Goal: Transaction & Acquisition: Download file/media

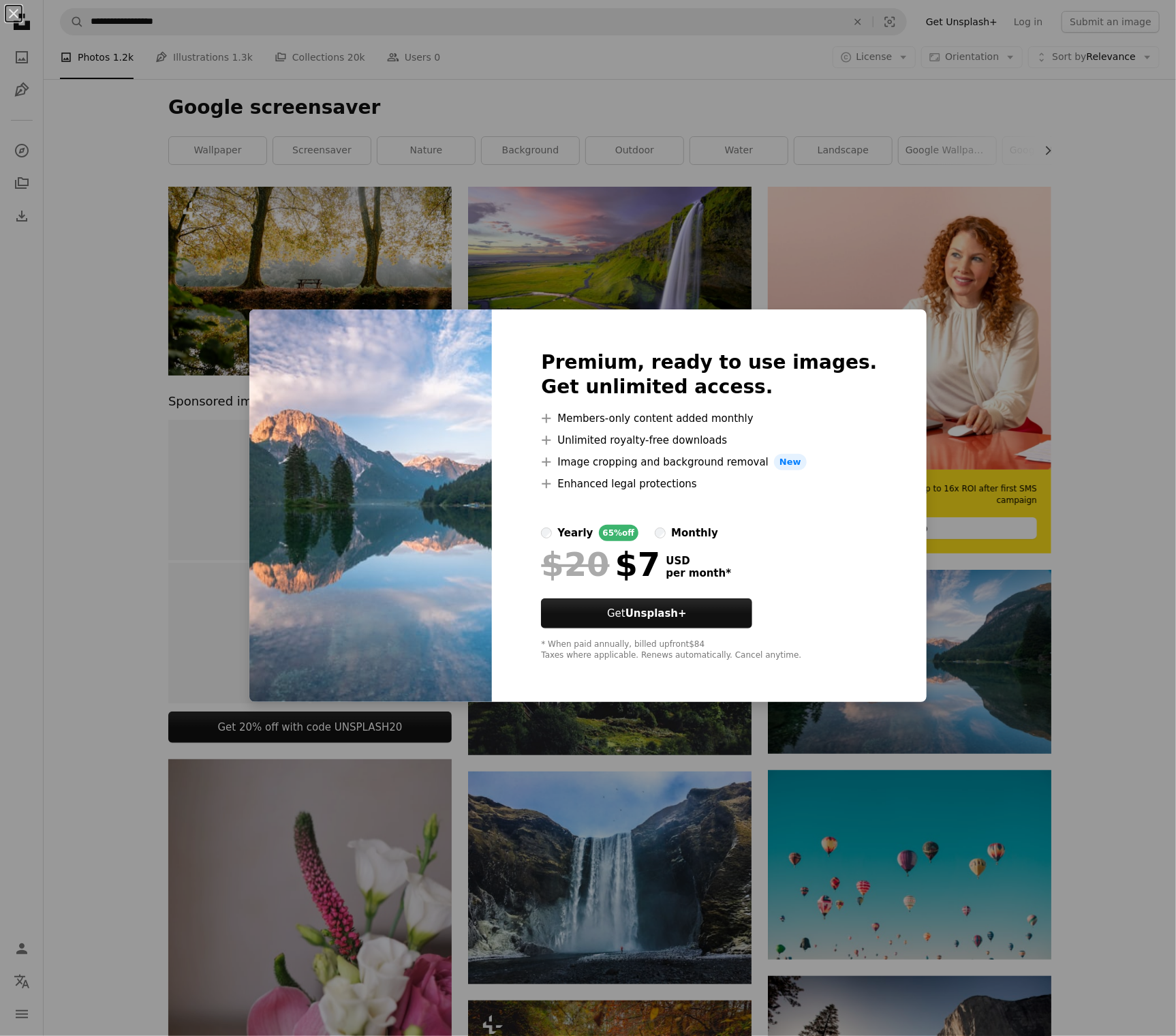
click at [1112, 358] on div "An X shape Premium, ready to use images. Get unlimited access. A plus sign Memb…" at bounding box center [588, 518] width 1176 height 1036
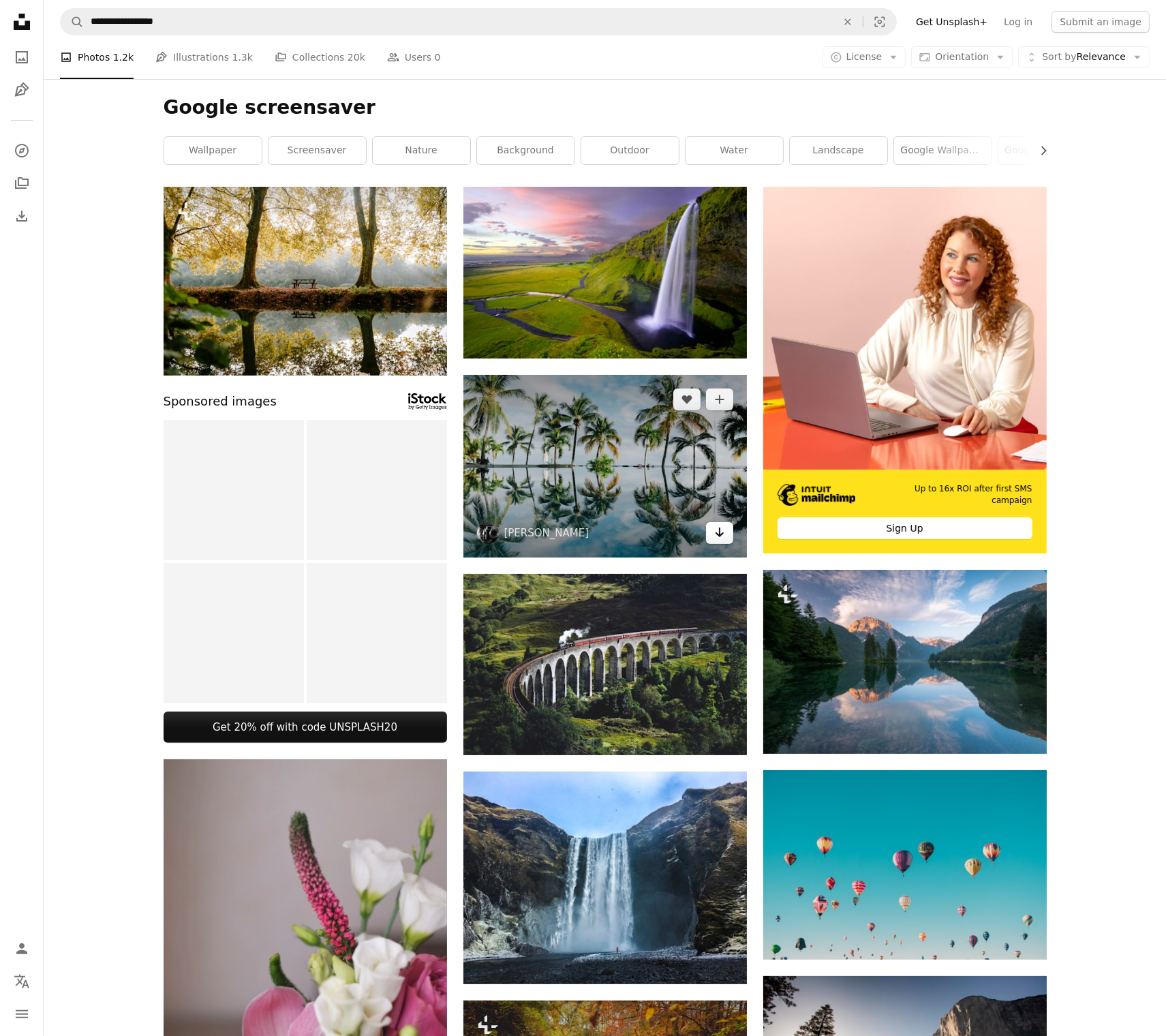
click at [722, 533] on icon "Download" at bounding box center [719, 532] width 9 height 9
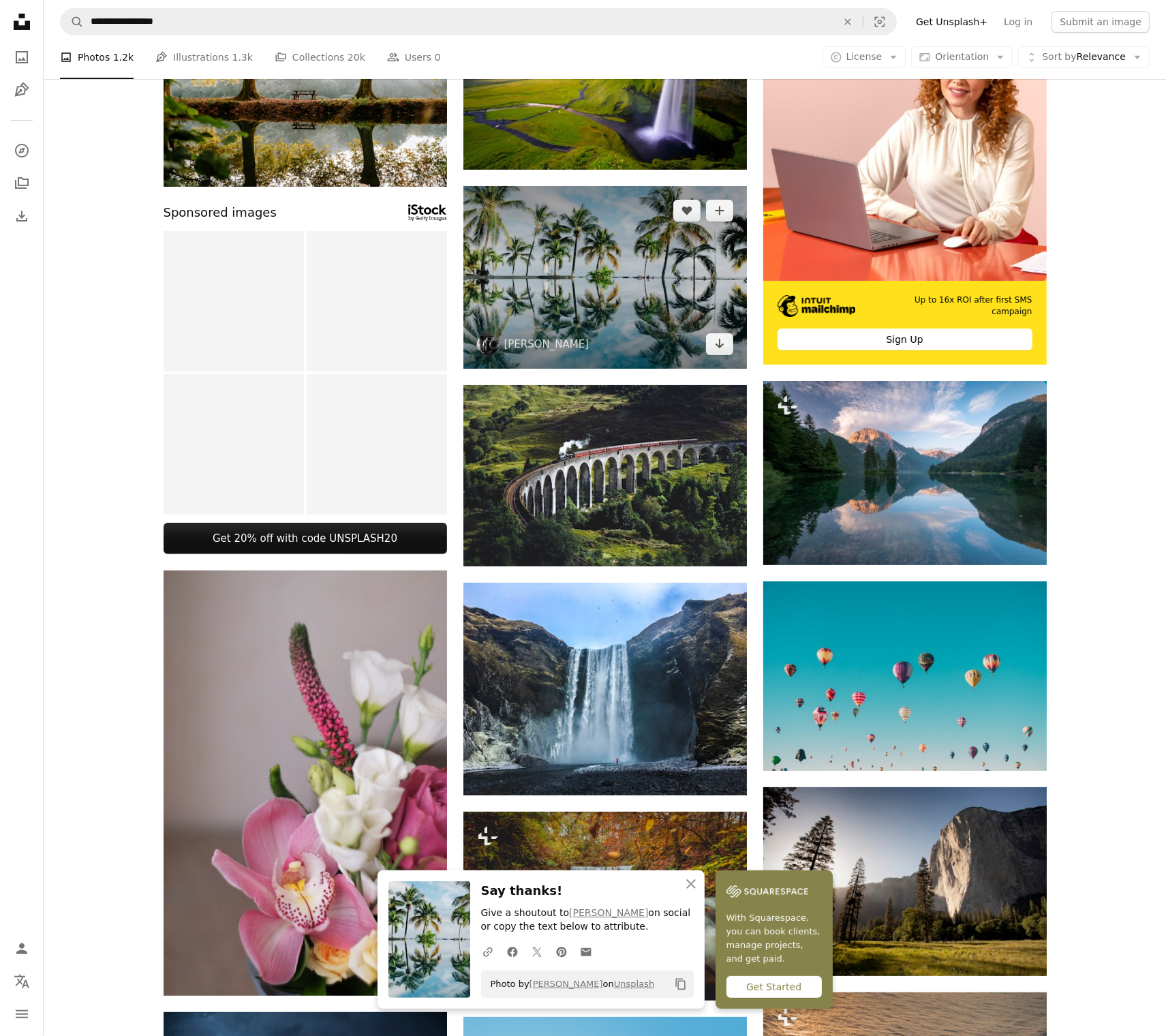
scroll to position [204, 0]
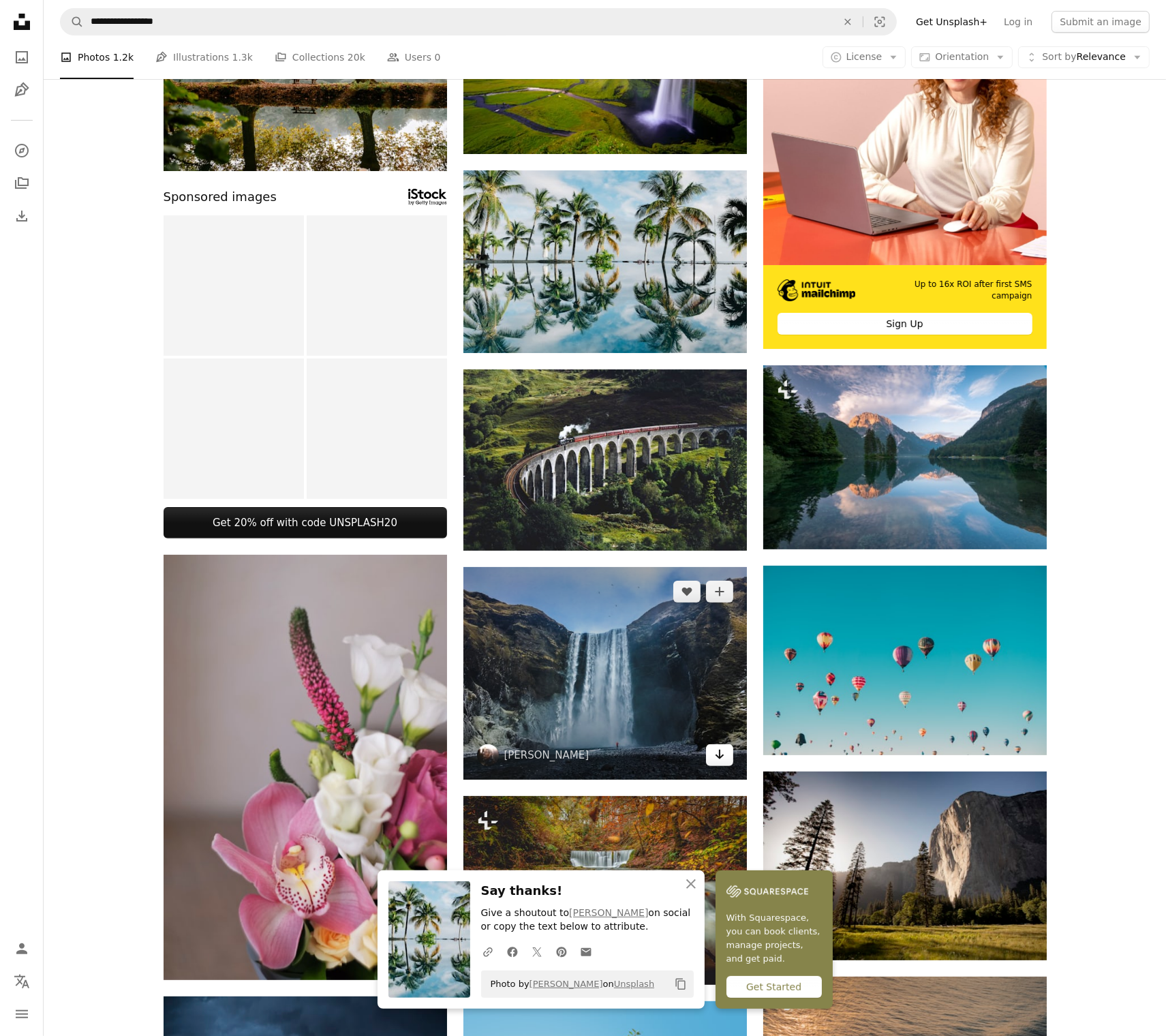
click at [715, 751] on icon "Arrow pointing down" at bounding box center [719, 754] width 11 height 17
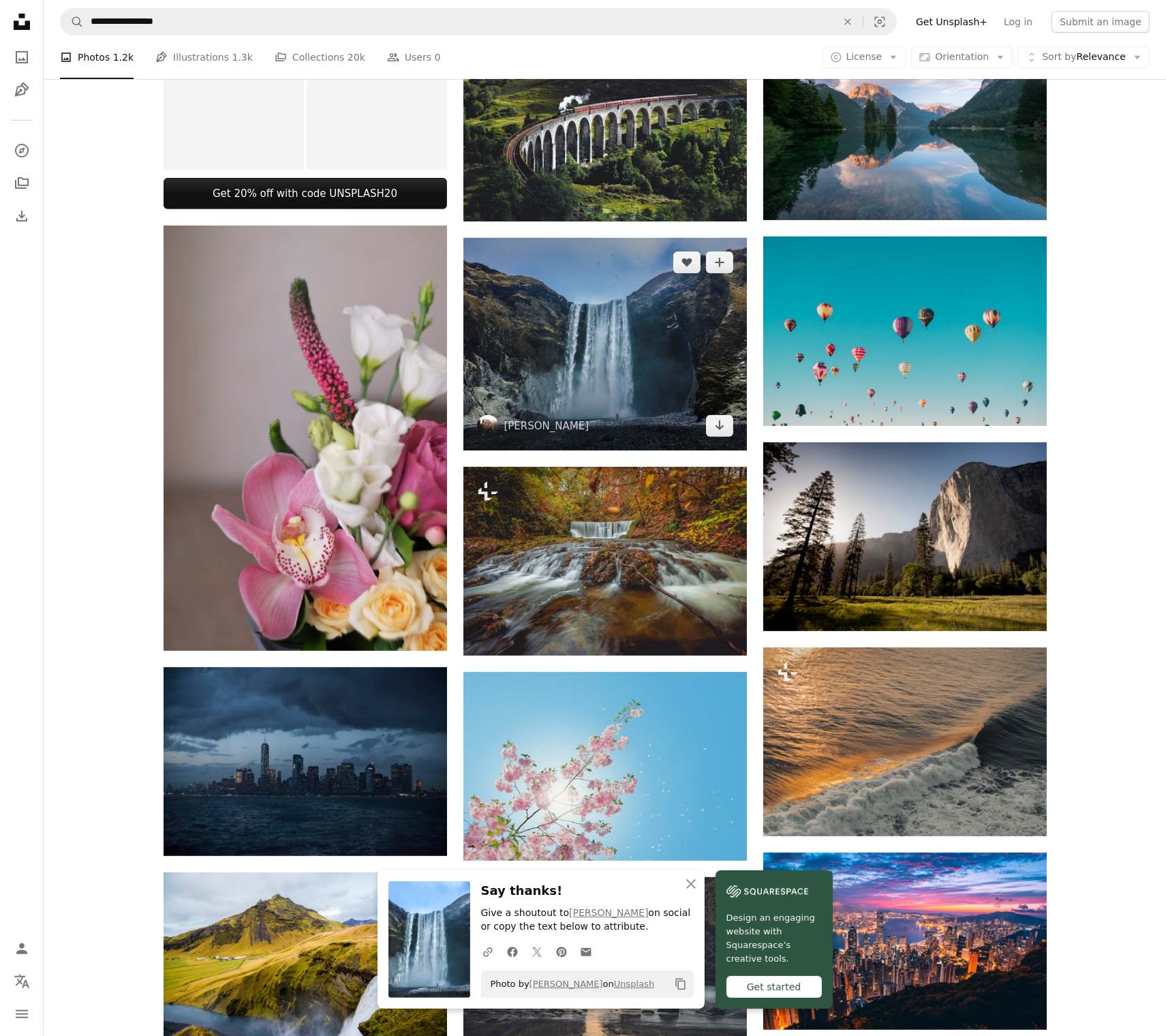
scroll to position [613, 0]
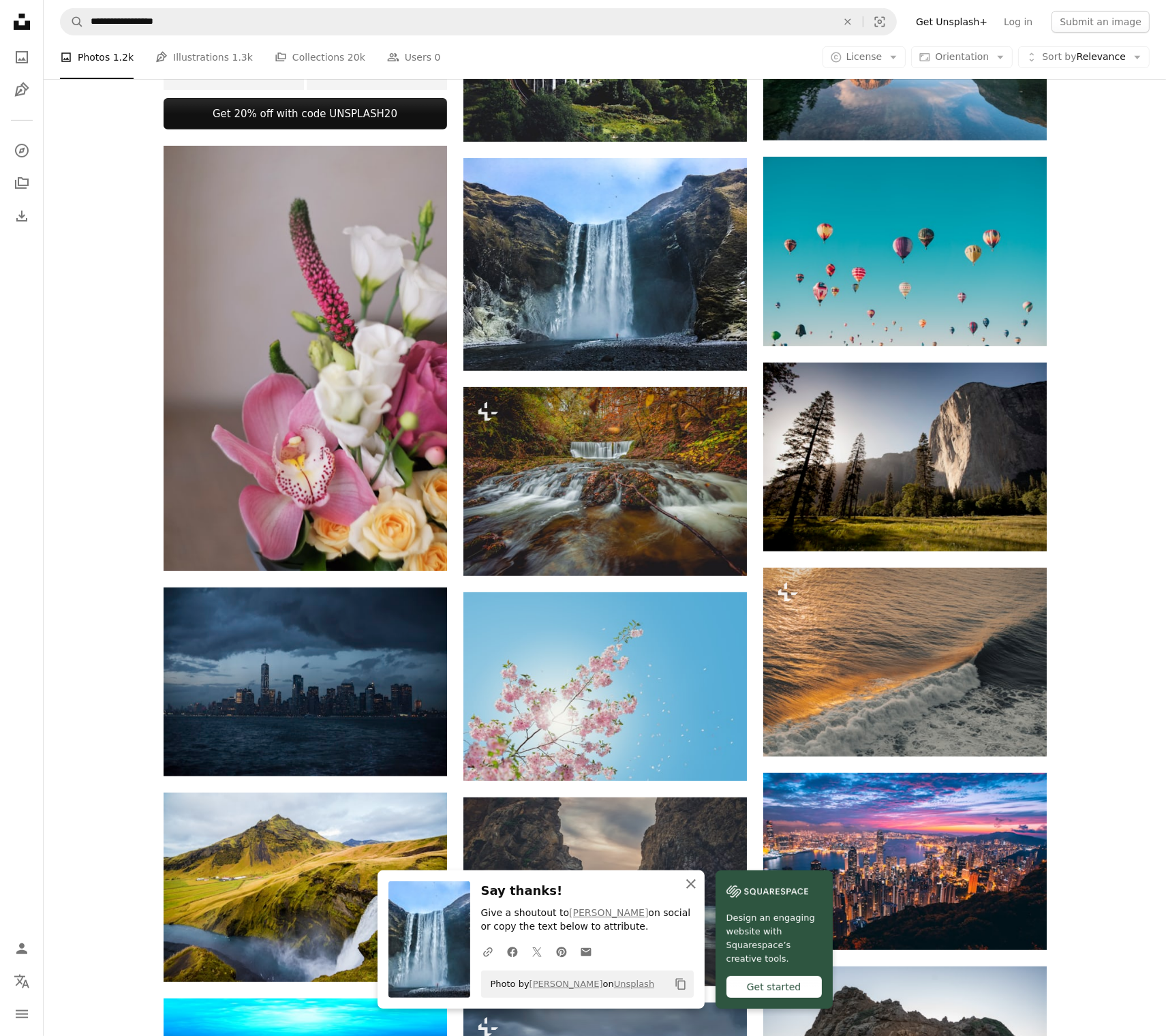
click at [695, 887] on icon "button" at bounding box center [691, 884] width 9 height 9
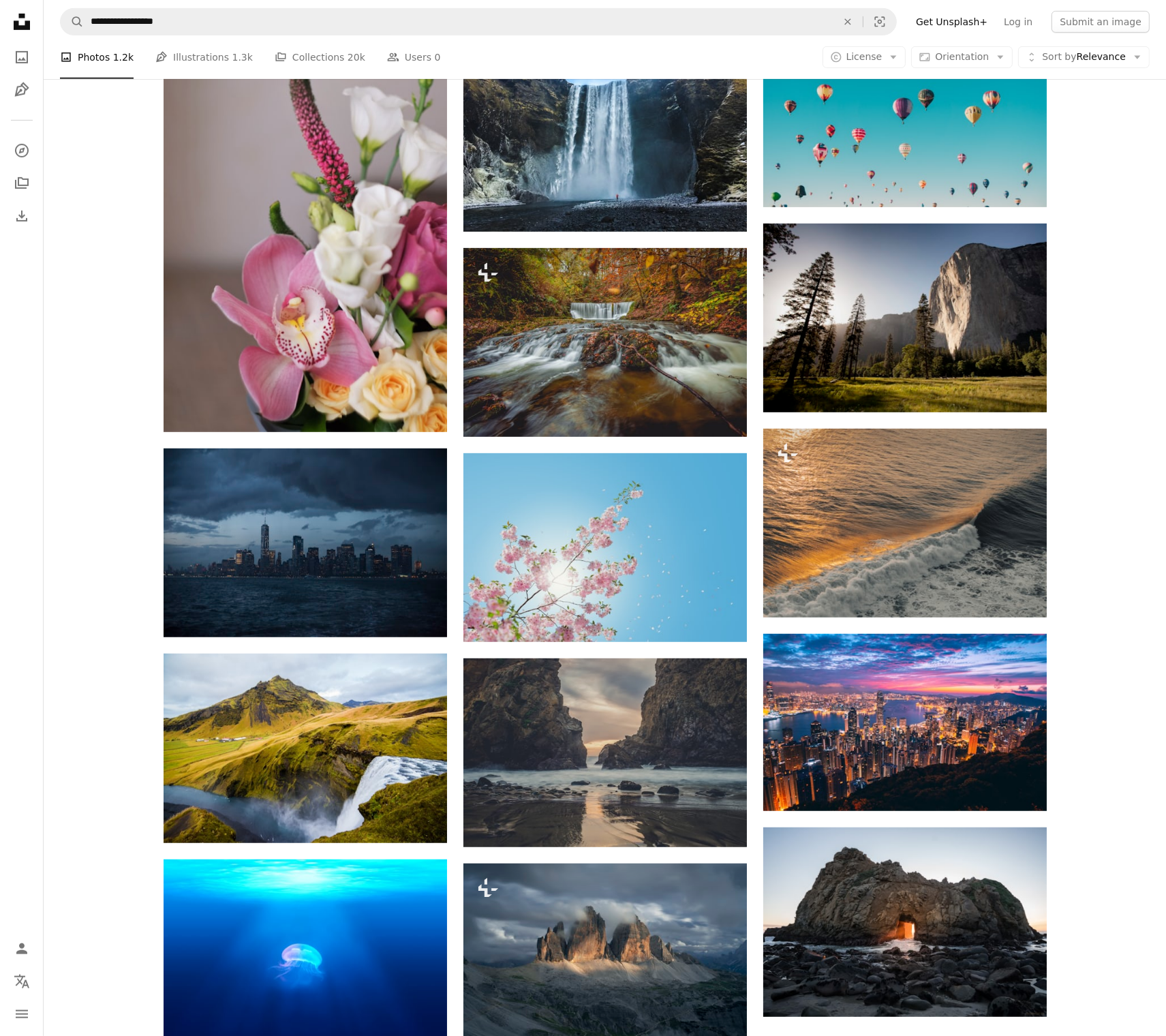
scroll to position [750, 0]
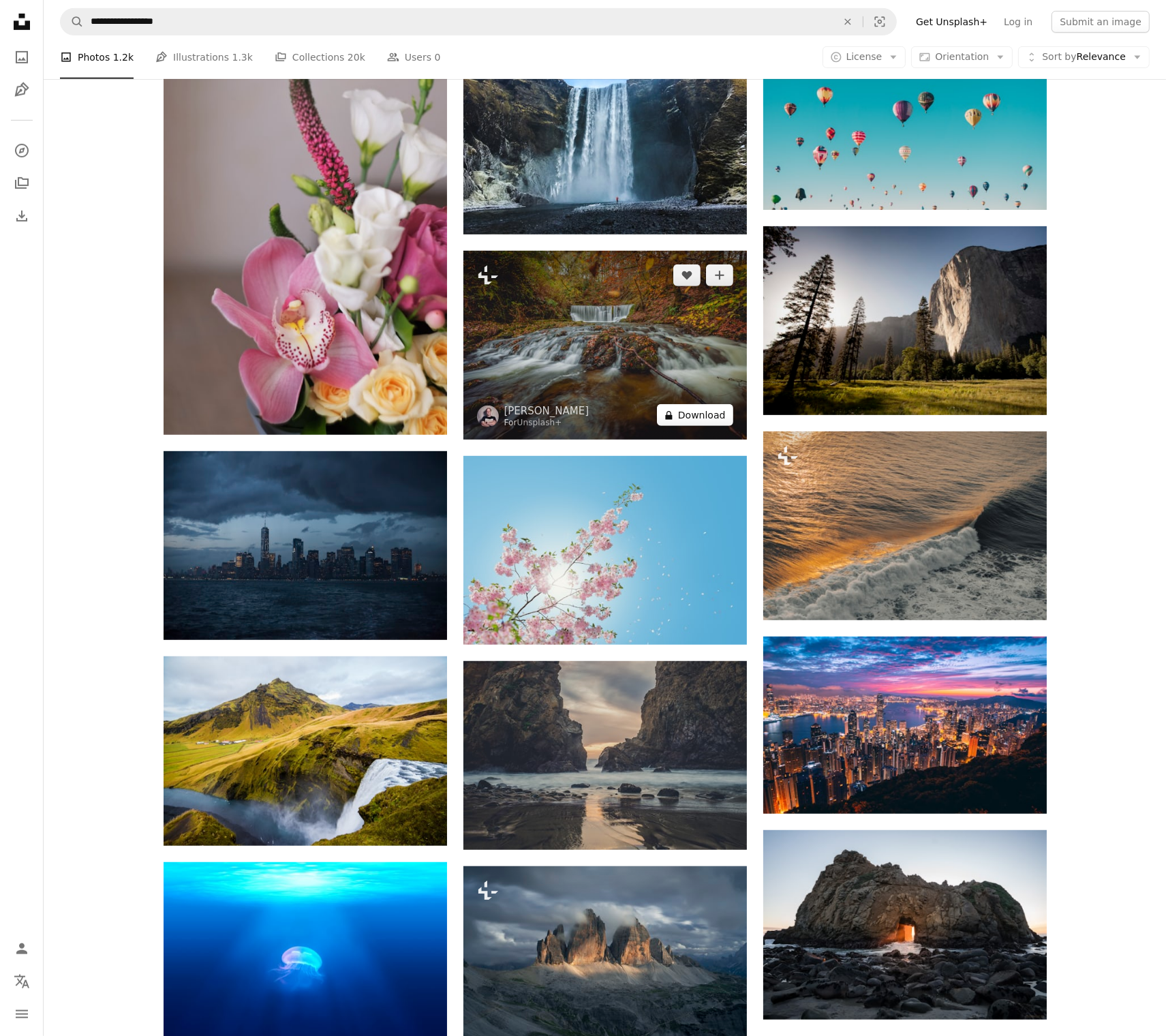
click at [709, 415] on button "A lock Download" at bounding box center [694, 415] width 76 height 22
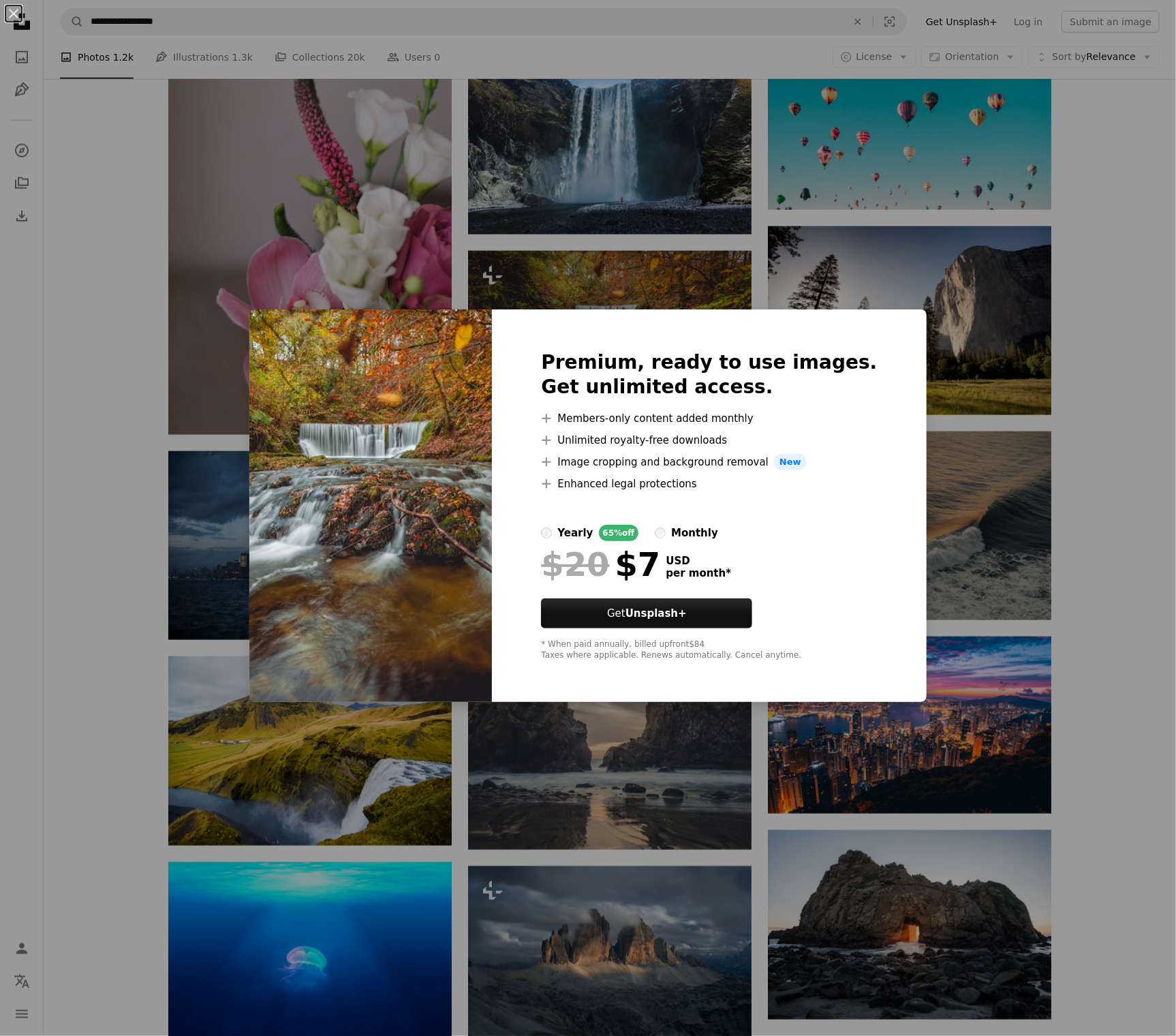
click at [1076, 821] on div "An X shape Premium, ready to use images. Get unlimited access. A plus sign Memb…" at bounding box center [588, 518] width 1176 height 1036
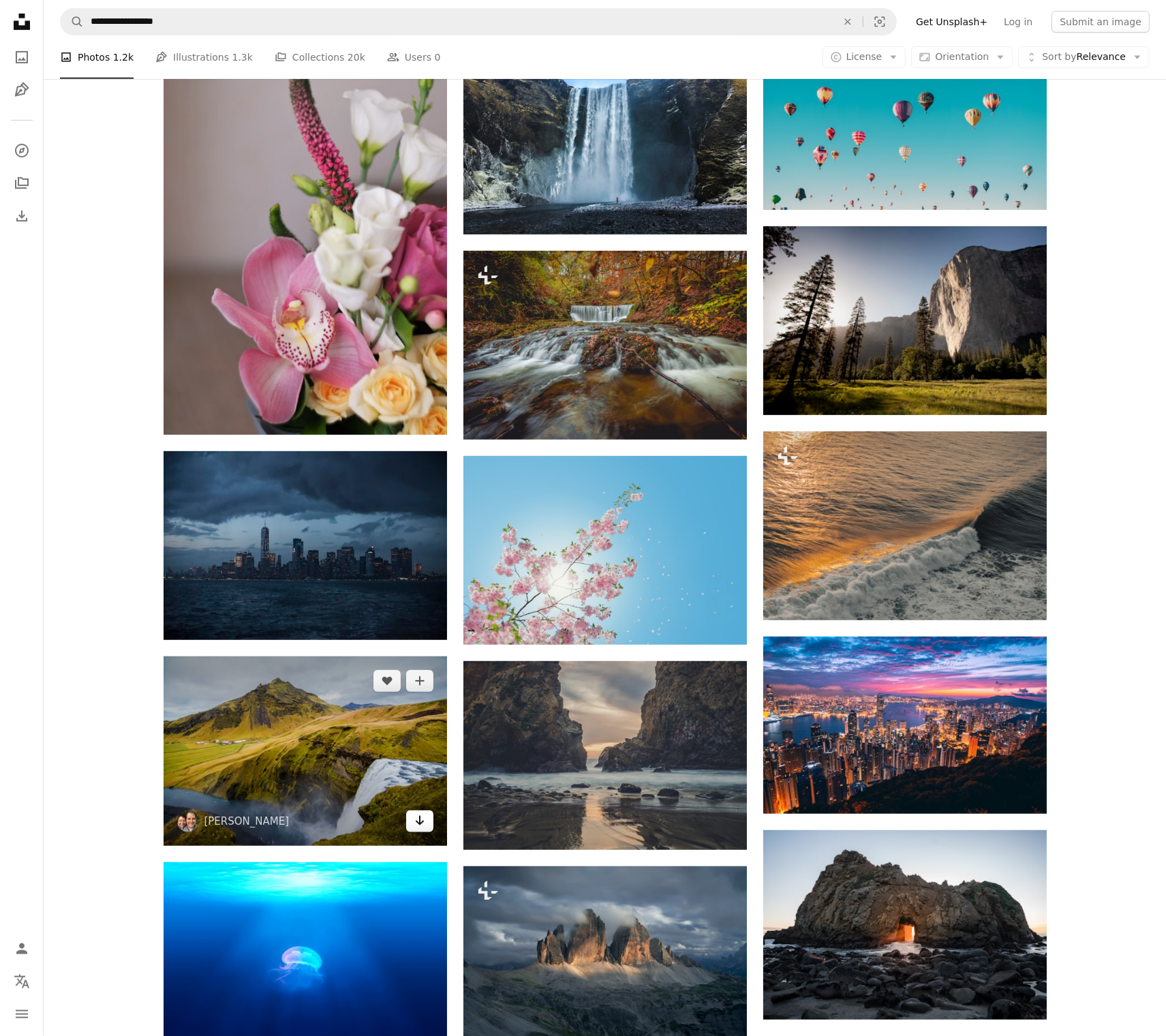
click at [417, 812] on icon "Arrow pointing down" at bounding box center [420, 821] width 11 height 17
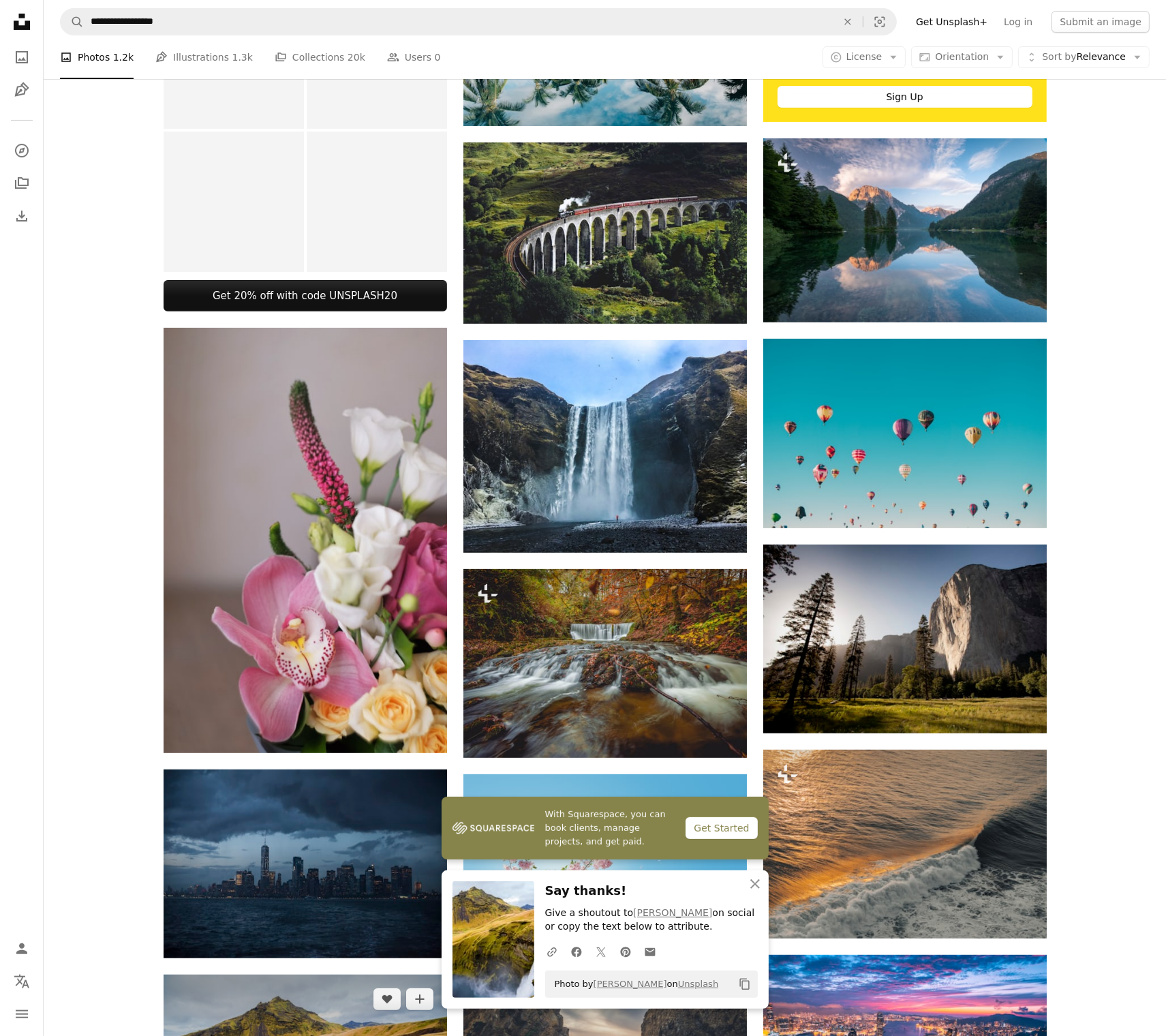
scroll to position [409, 0]
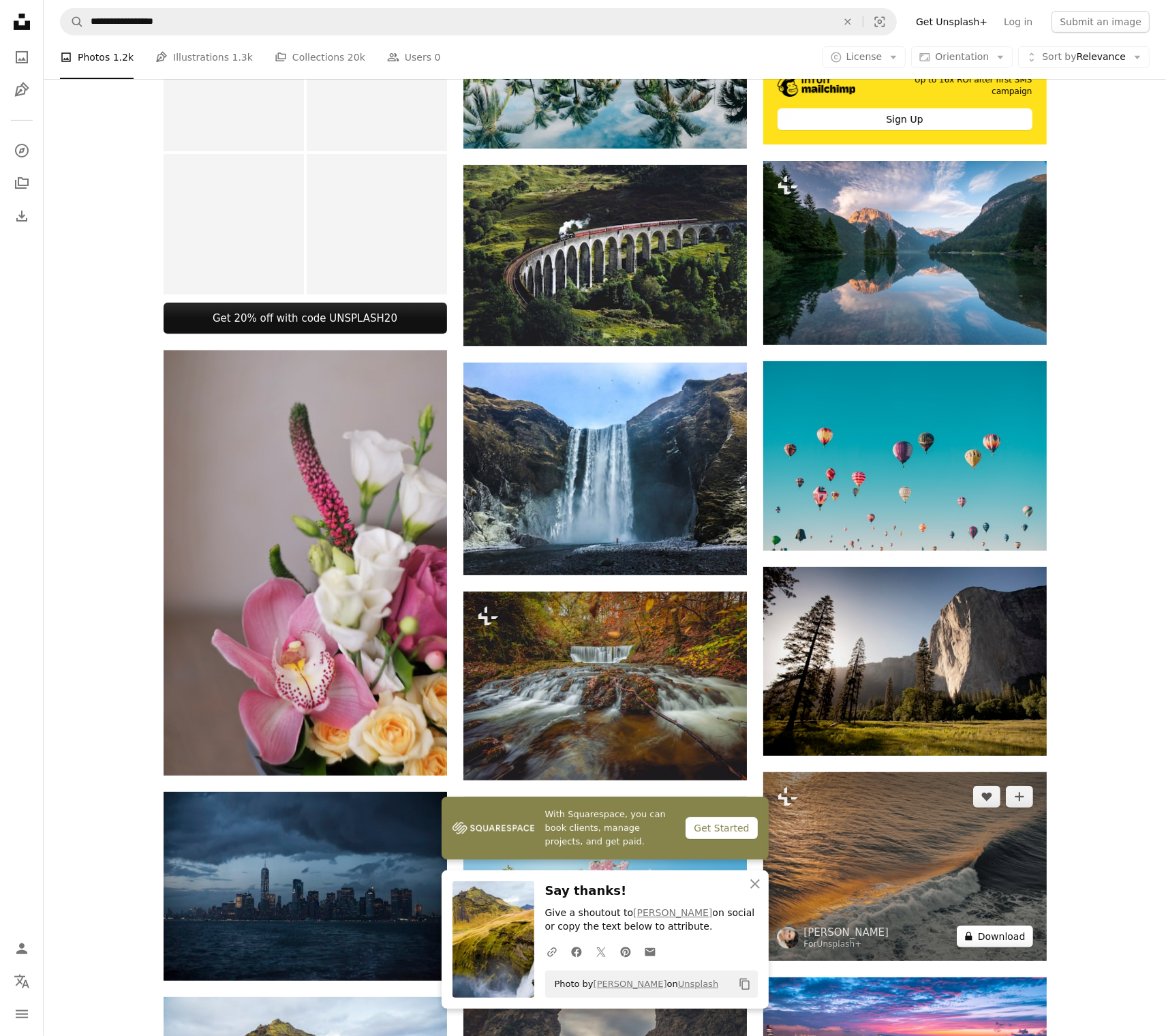
click at [1011, 925] on button "A lock Download" at bounding box center [995, 937] width 76 height 22
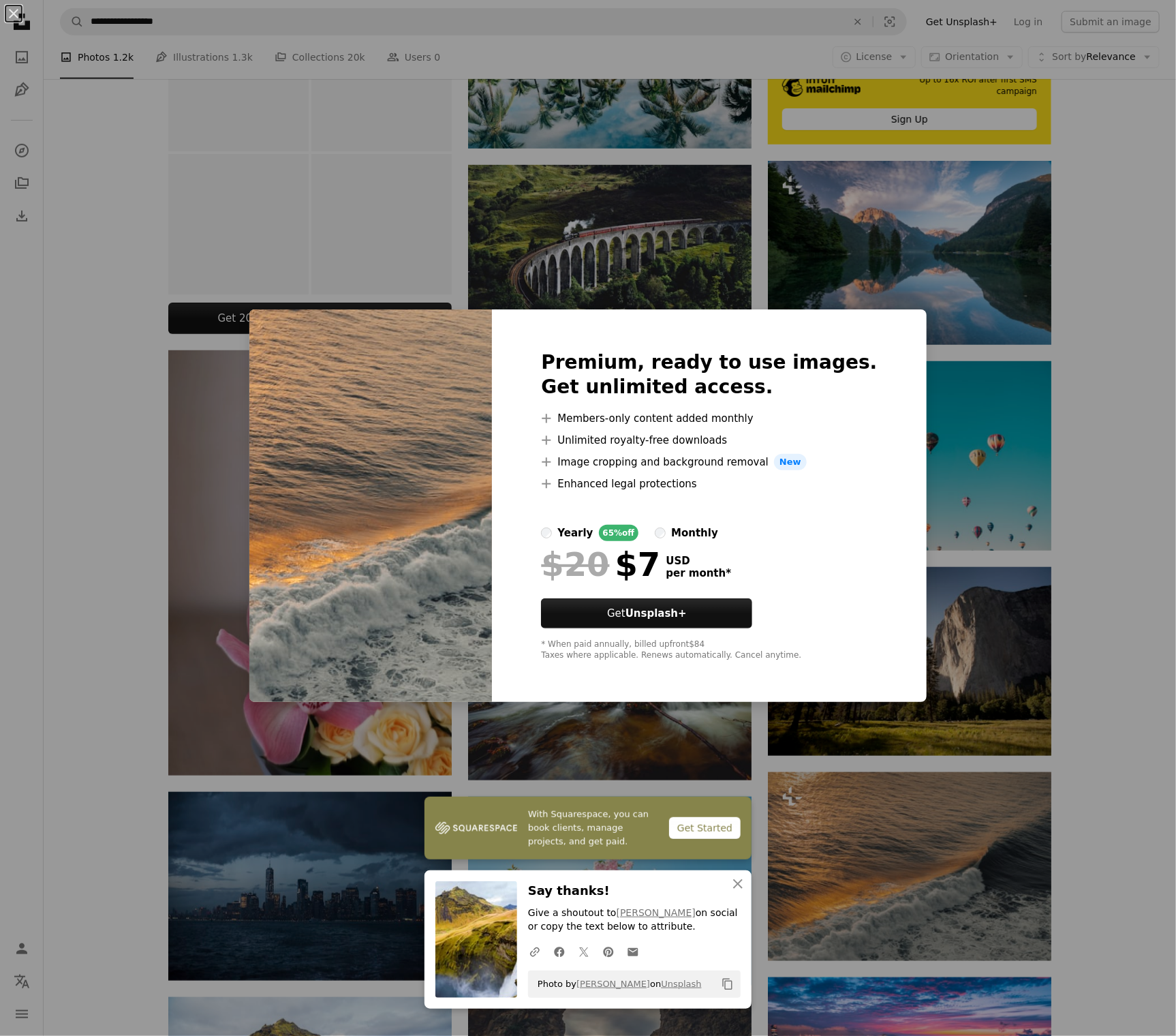
click at [1093, 580] on div "An X shape Premium, ready to use images. Get unlimited access. A plus sign Memb…" at bounding box center [588, 518] width 1176 height 1036
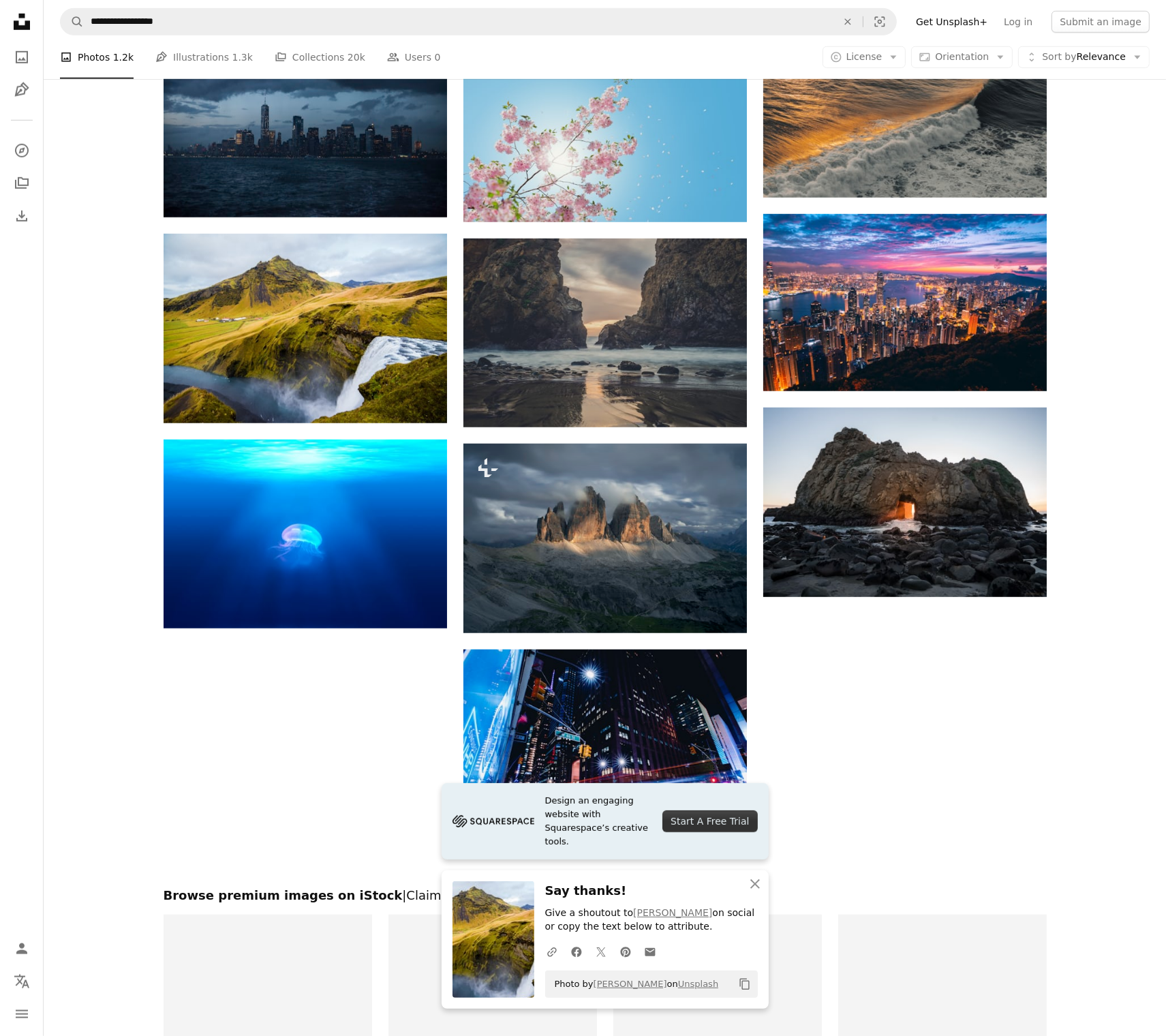
scroll to position [1278, 0]
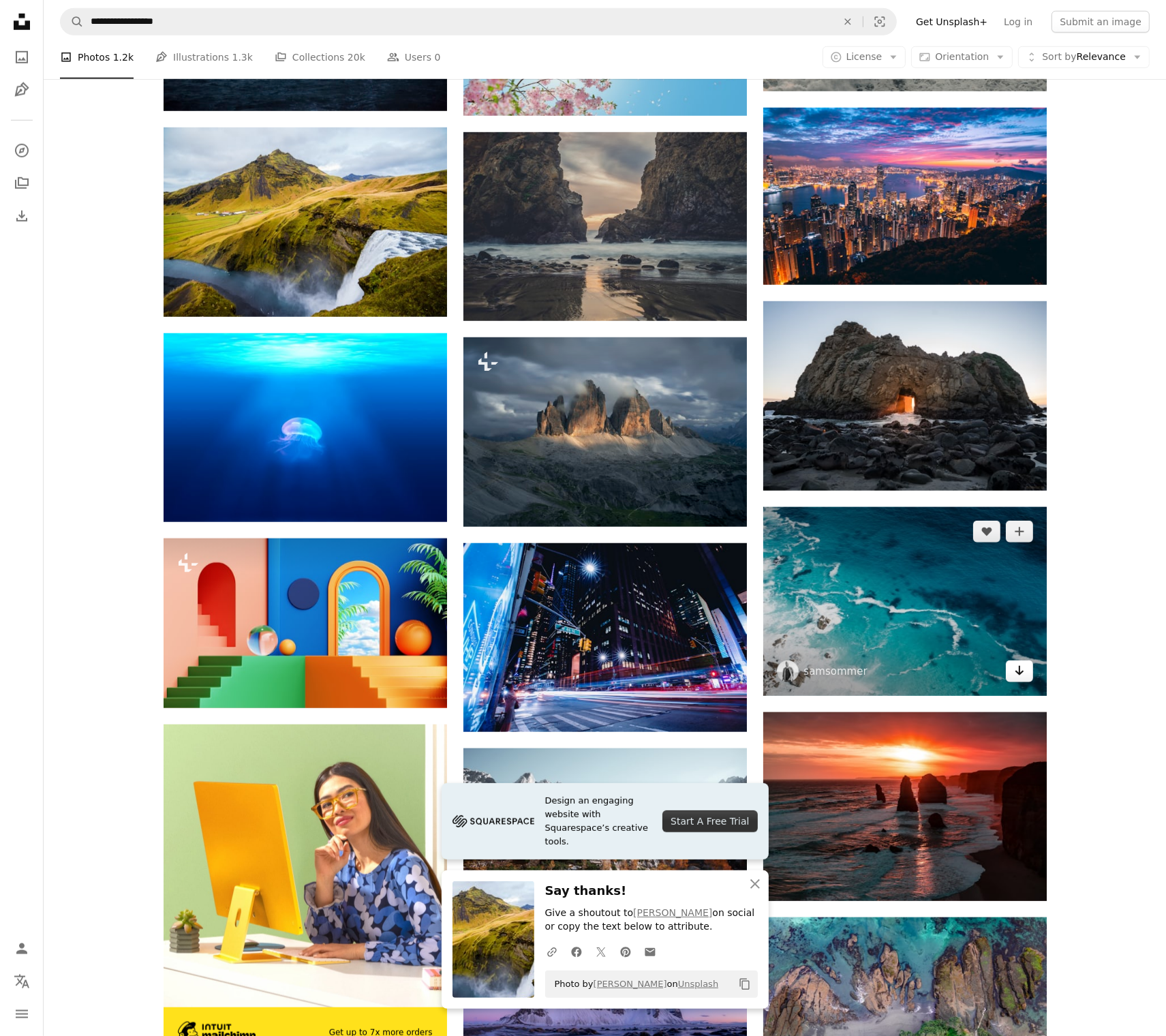
click at [1026, 660] on link "Arrow pointing down" at bounding box center [1020, 671] width 28 height 22
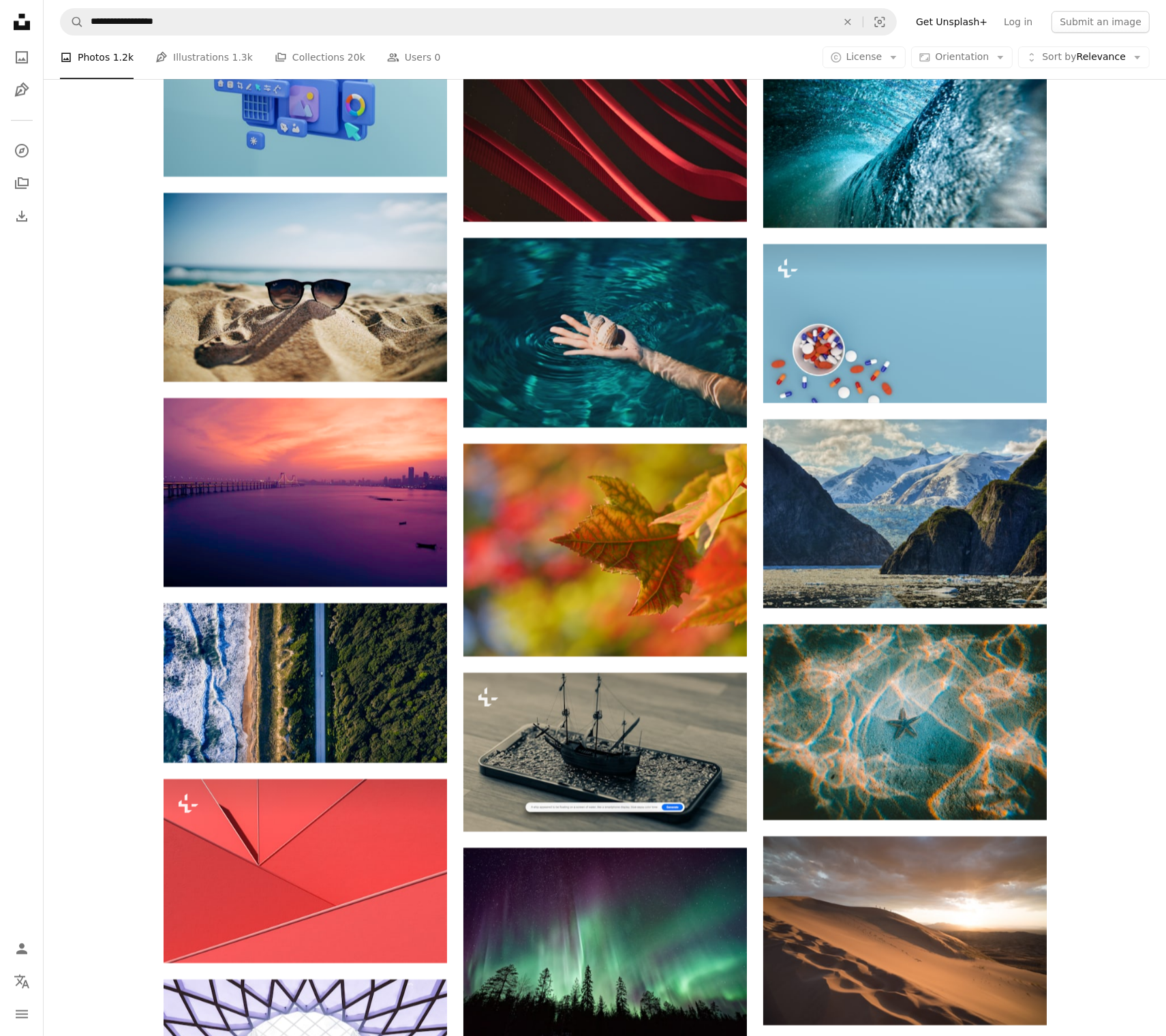
scroll to position [5094, 0]
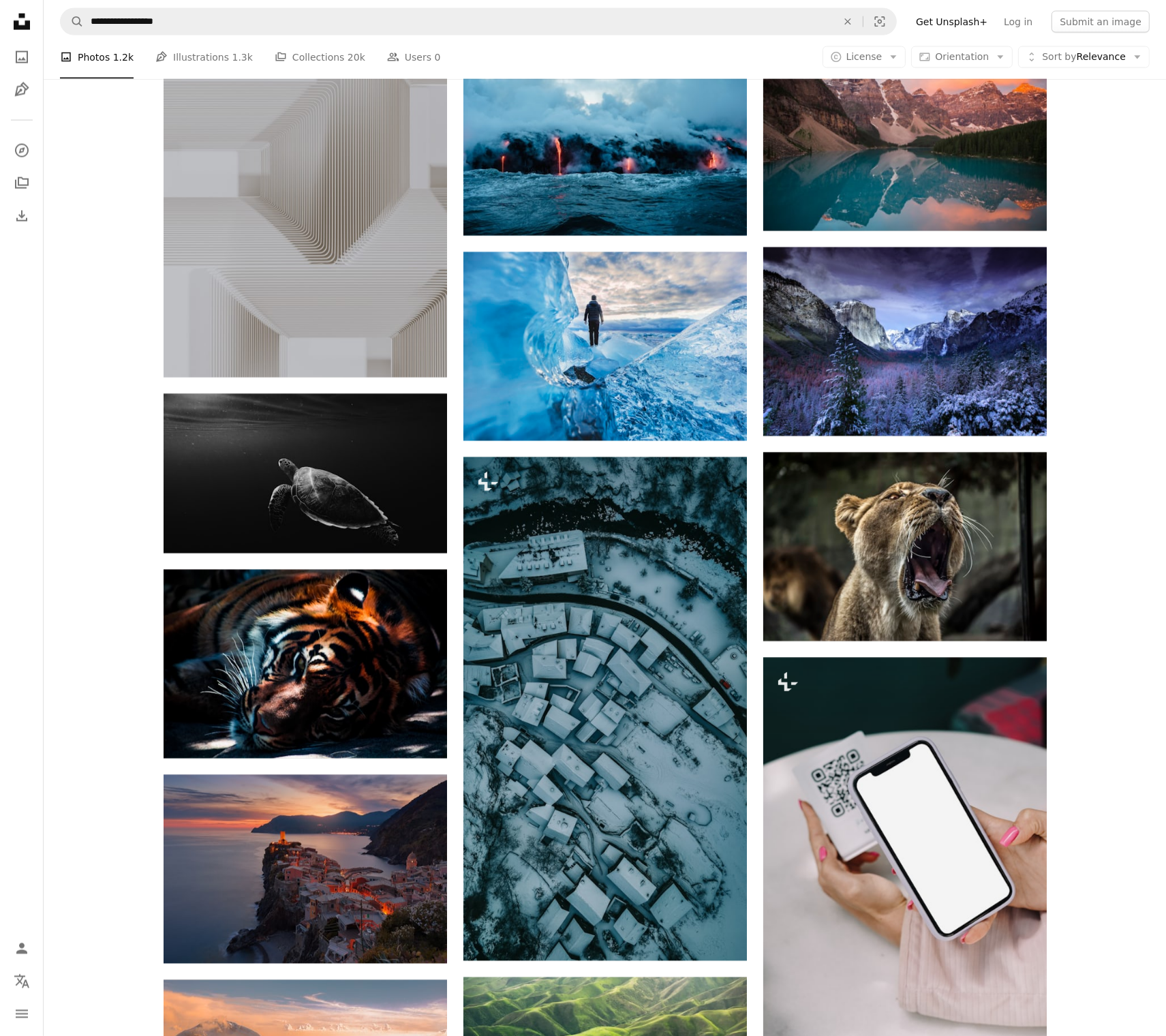
scroll to position [8229, 0]
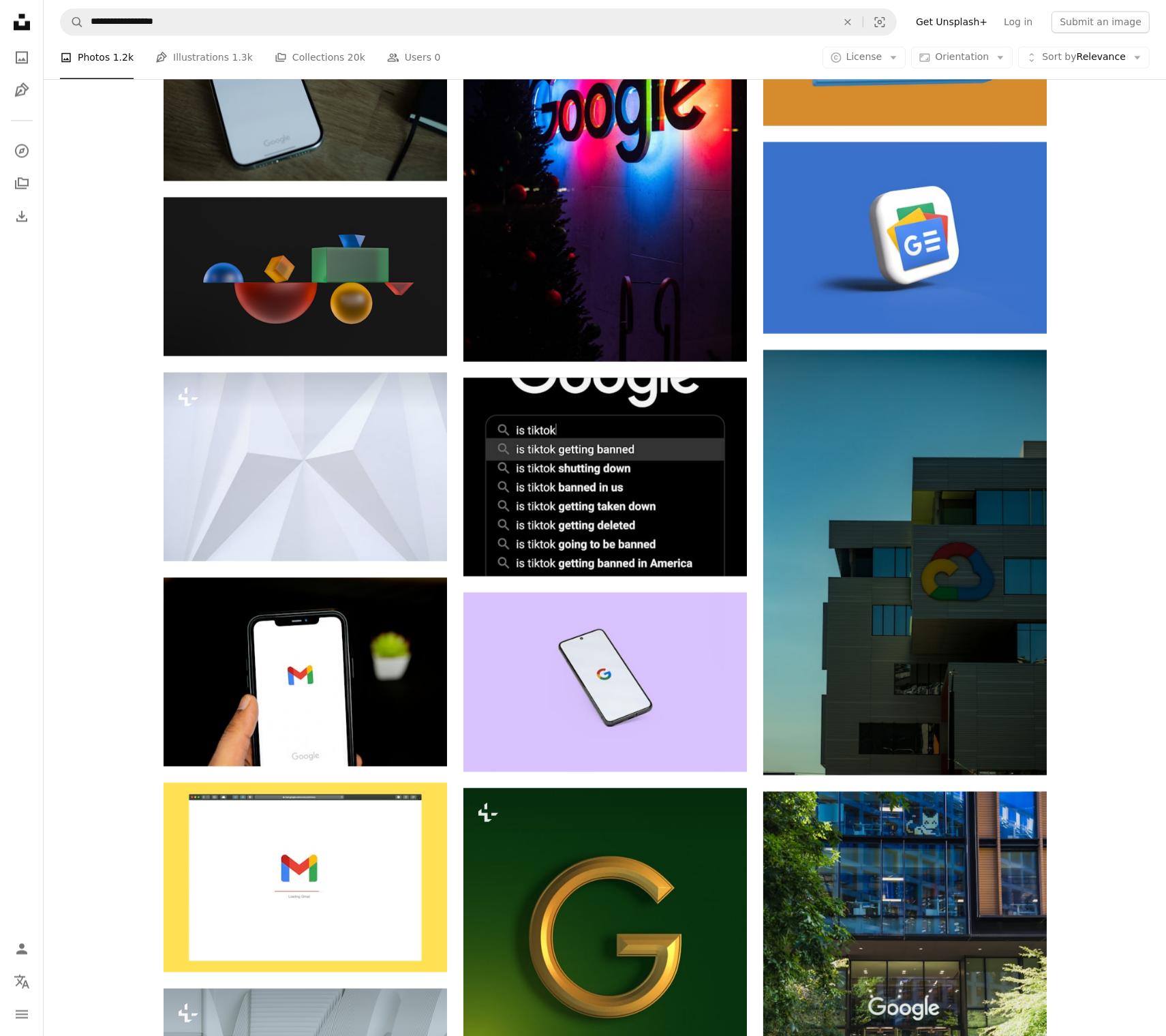
scroll to position [15315, 0]
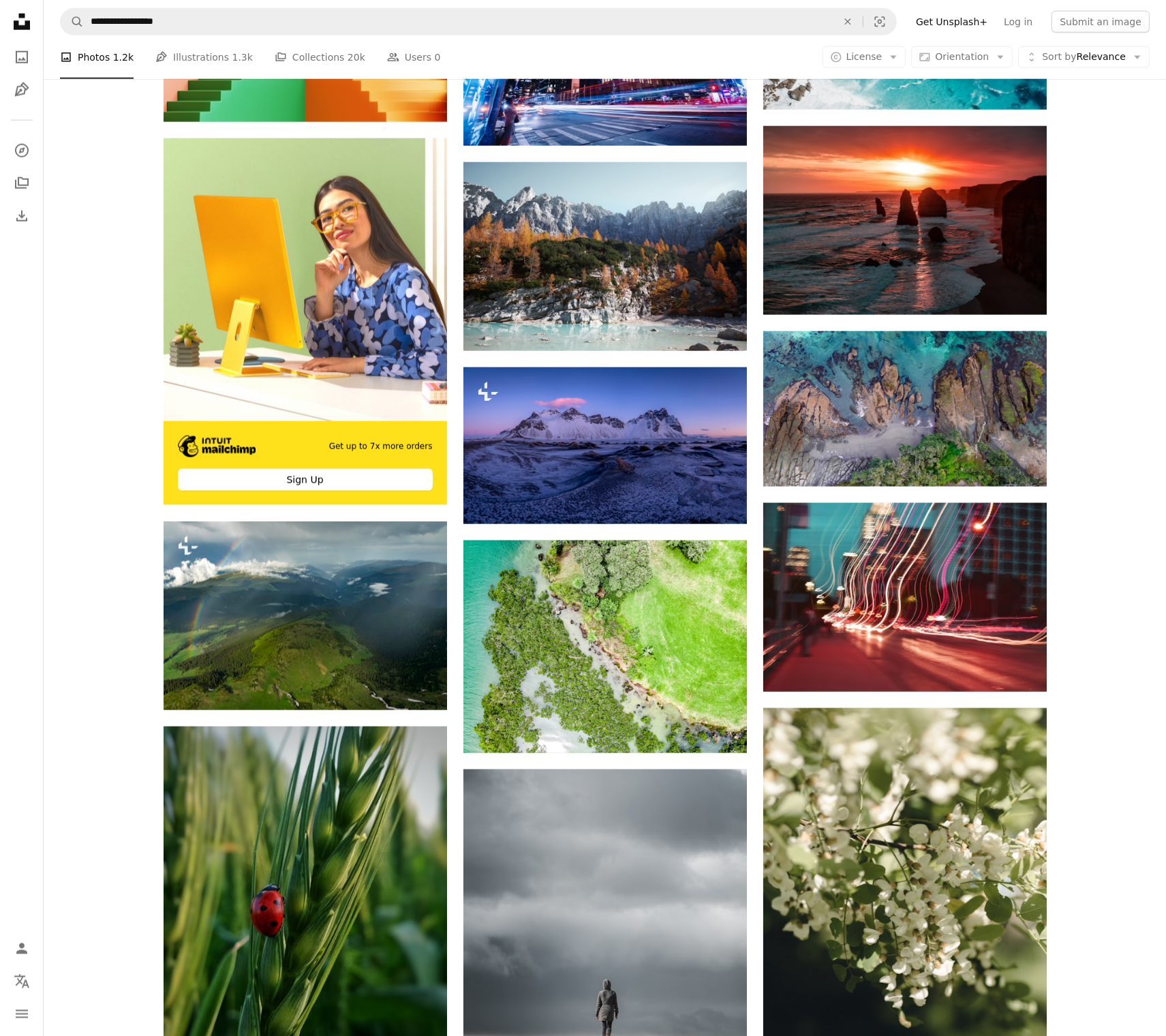
scroll to position [0, 0]
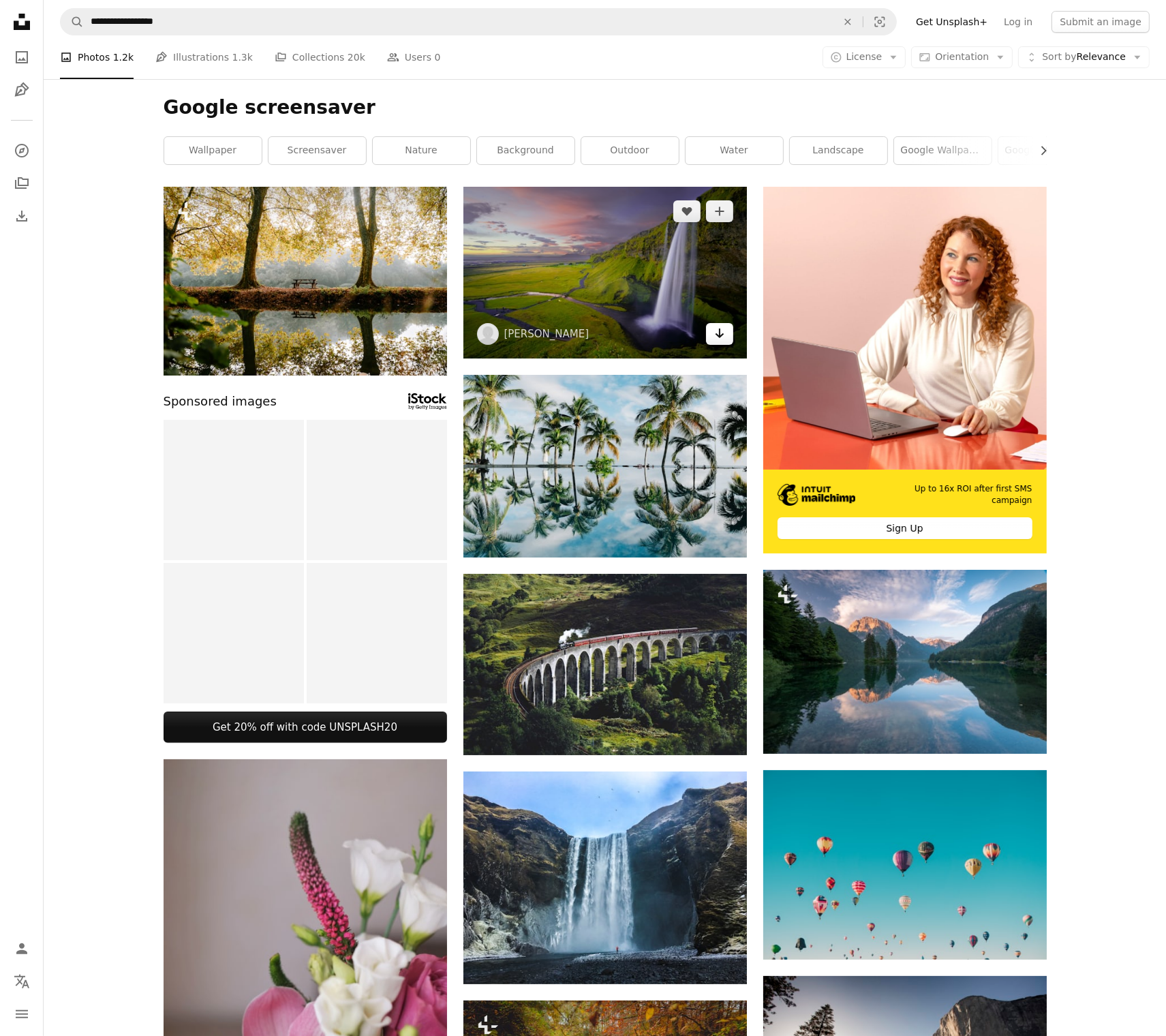
click at [725, 337] on link "Arrow pointing down" at bounding box center [720, 334] width 28 height 22
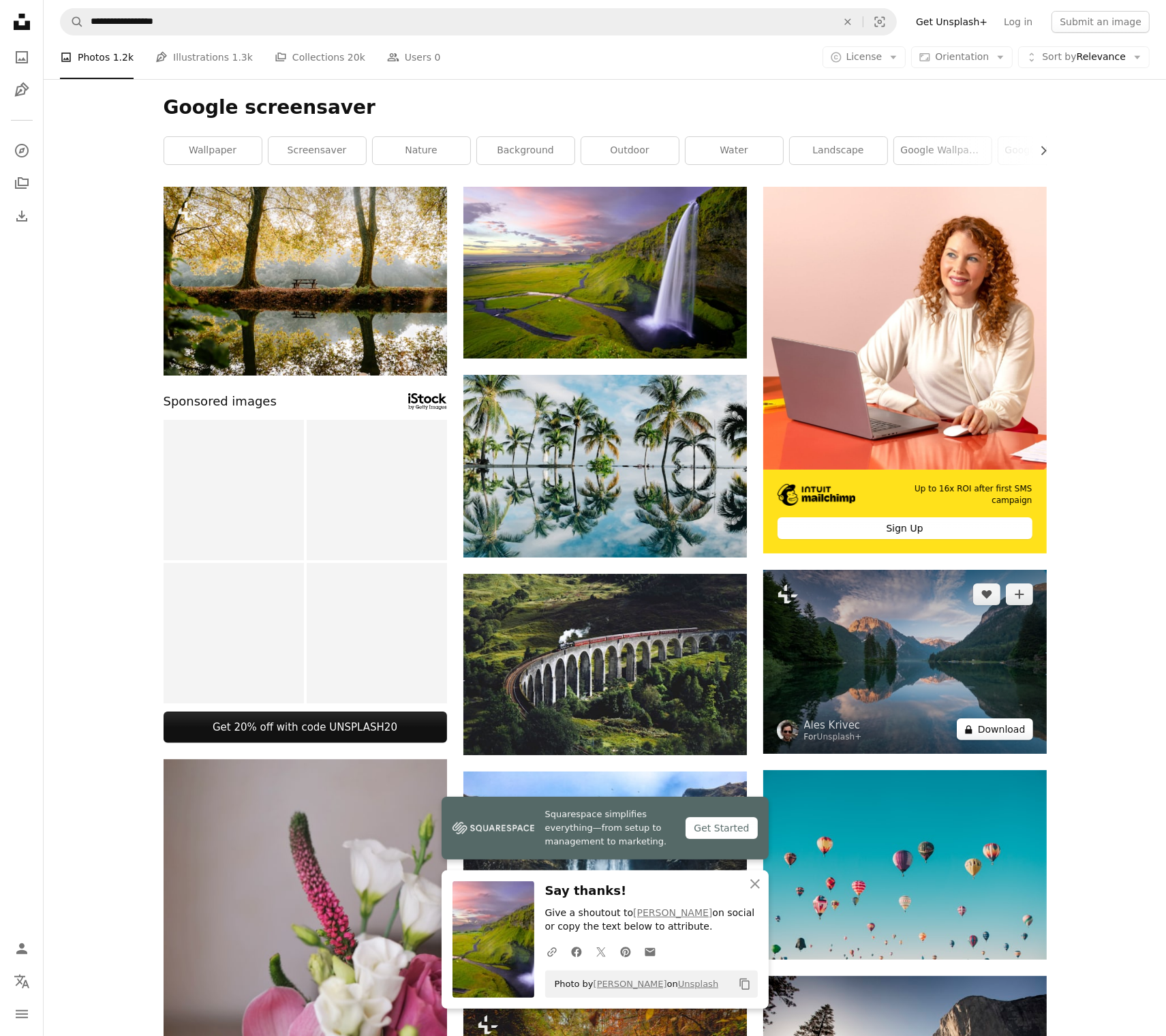
click at [1006, 718] on button "A lock Download" at bounding box center [995, 729] width 76 height 22
click at [995, 718] on button "A lock Download" at bounding box center [995, 729] width 76 height 22
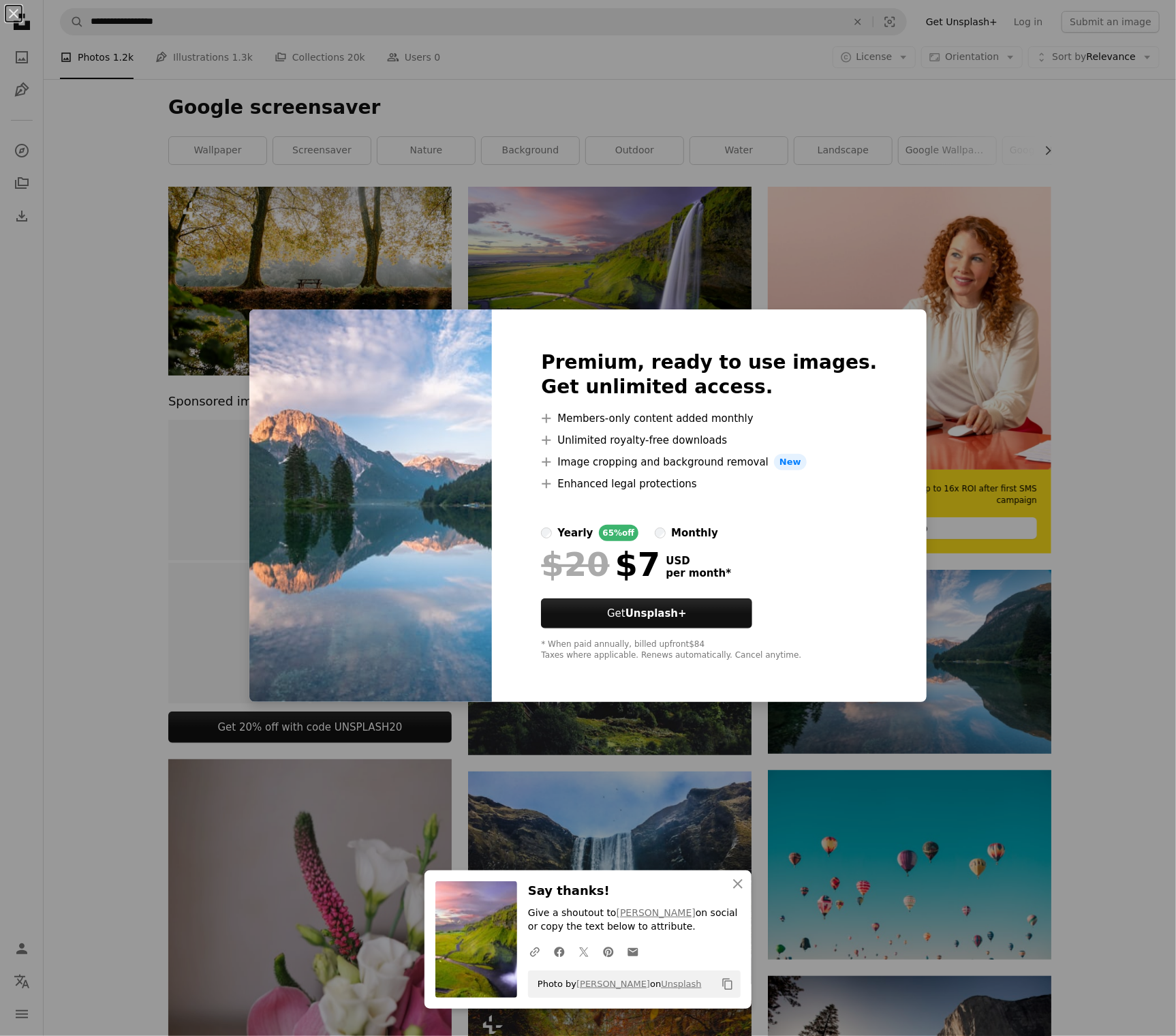
click at [1080, 416] on div "An X shape Premium, ready to use images. Get unlimited access. A plus sign Memb…" at bounding box center [588, 518] width 1176 height 1036
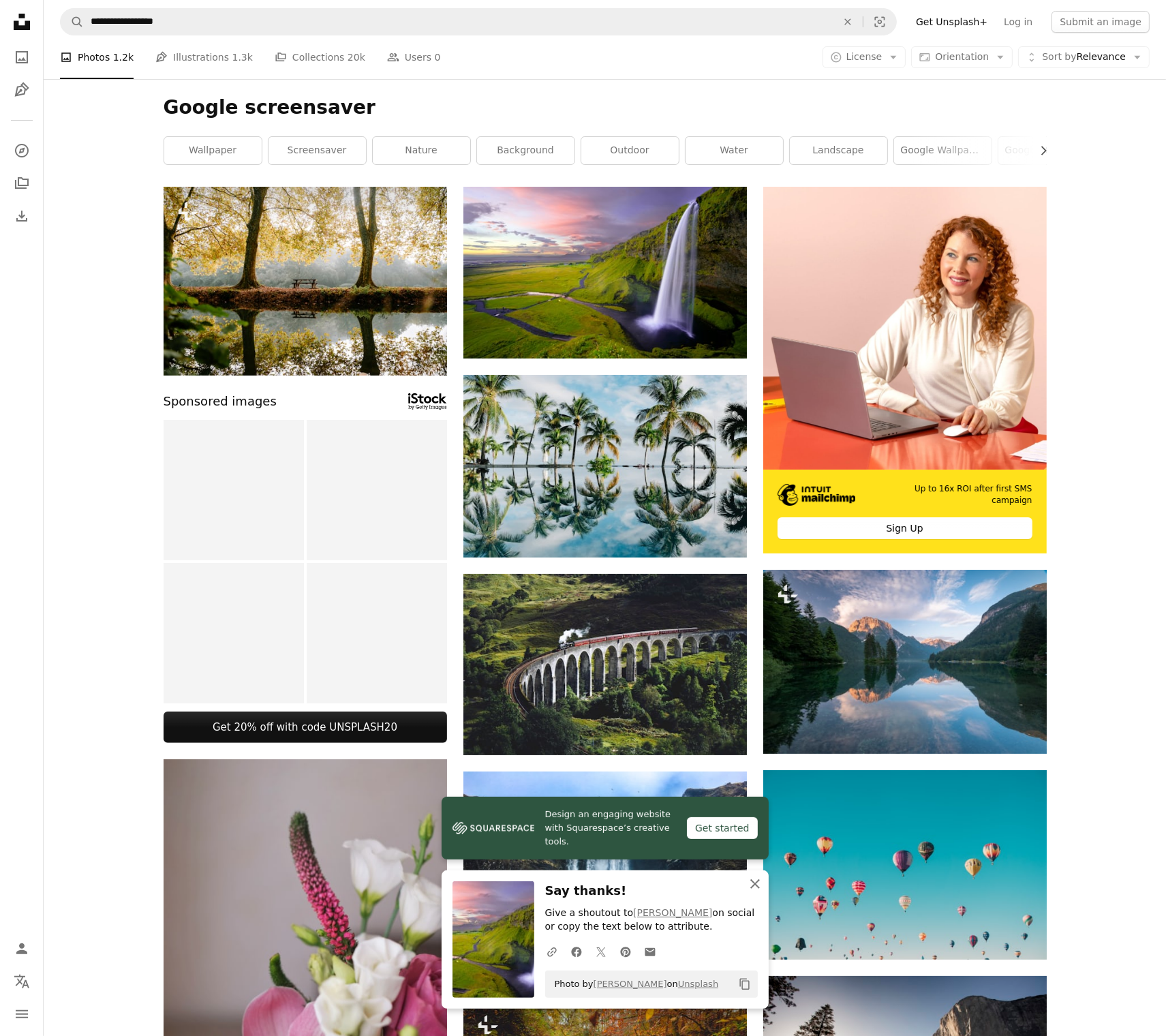
click at [761, 888] on icon "An X shape" at bounding box center [755, 884] width 17 height 17
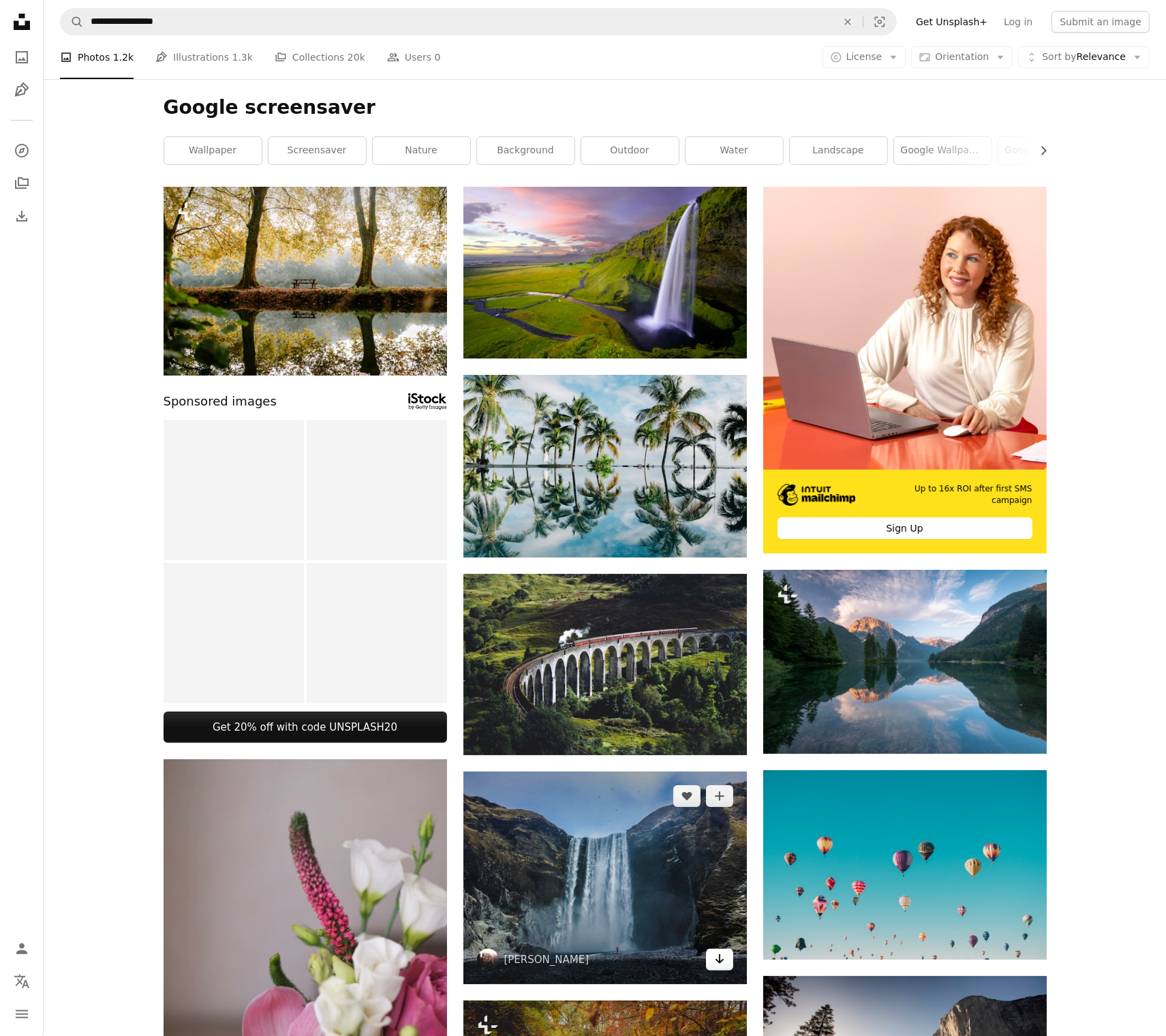
click at [721, 957] on icon "Arrow pointing down" at bounding box center [719, 959] width 11 height 17
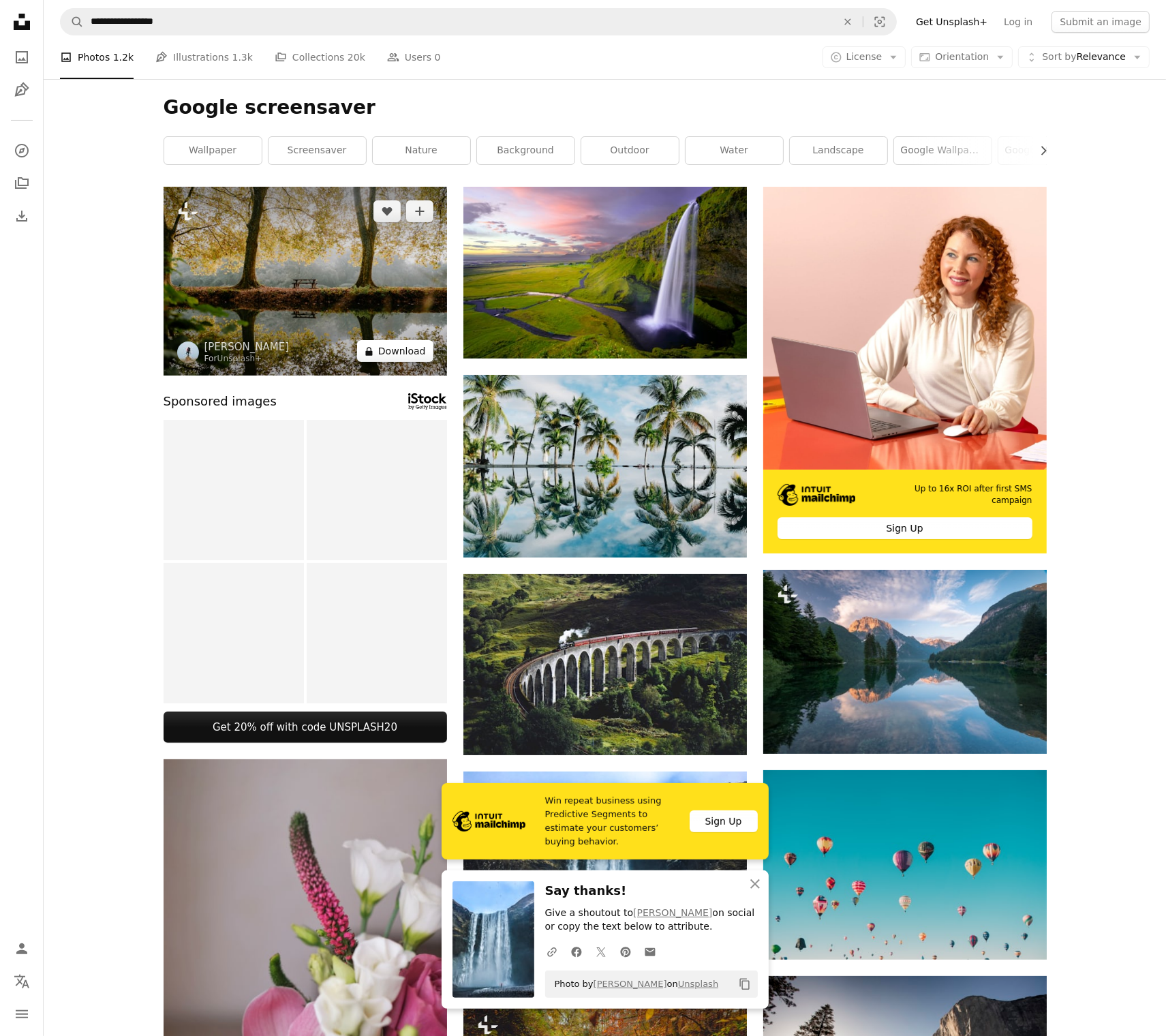
click at [407, 348] on button "A lock Download" at bounding box center [395, 351] width 76 height 22
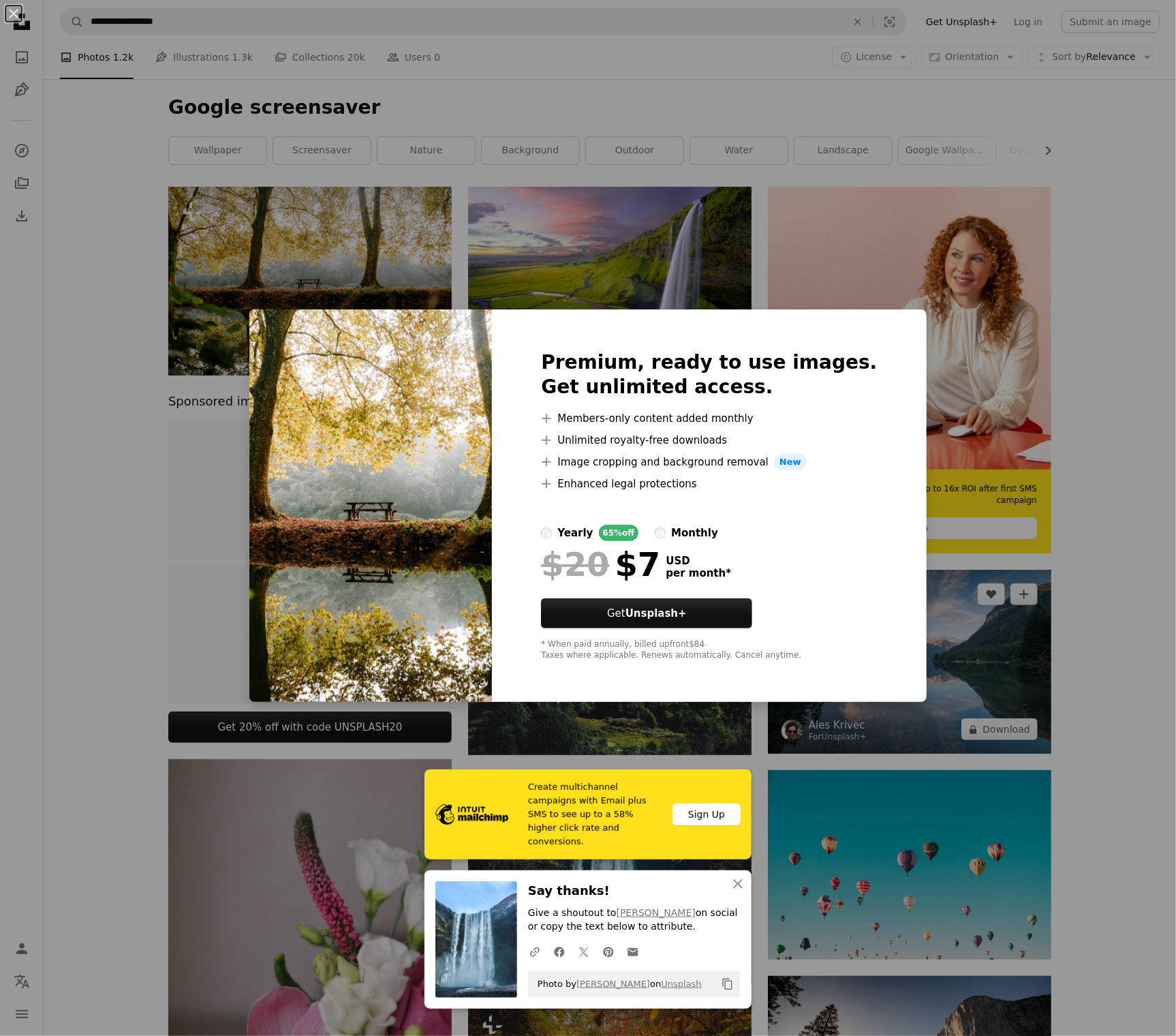
drag, startPoint x: 1118, startPoint y: 381, endPoint x: 985, endPoint y: 258, distance: 181.2
click at [1117, 381] on div "An X shape Premium, ready to use images. Get unlimited access. A plus sign Memb…" at bounding box center [588, 518] width 1176 height 1036
